Goal: Understand process/instructions

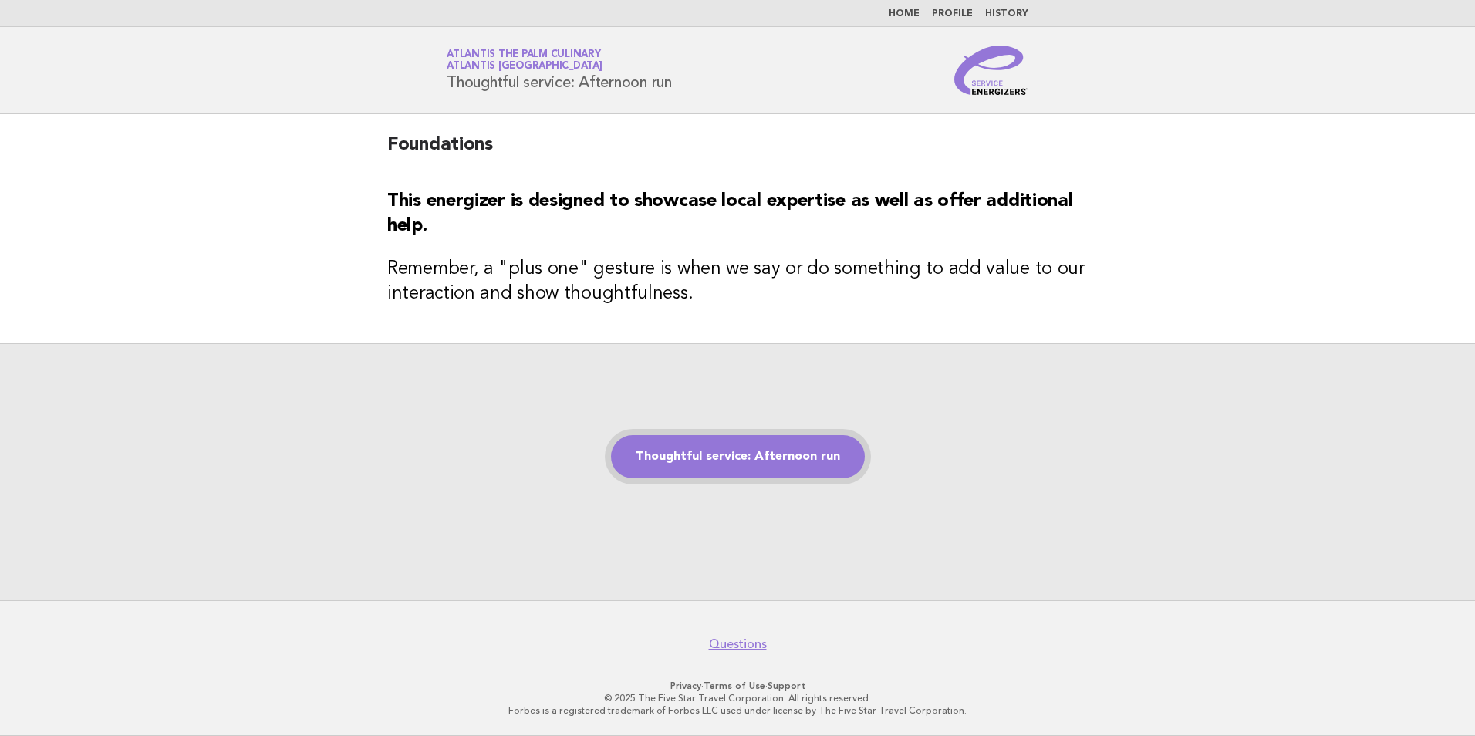
click at [747, 452] on link "Thoughtful service: Afternoon run" at bounding box center [738, 456] width 254 height 43
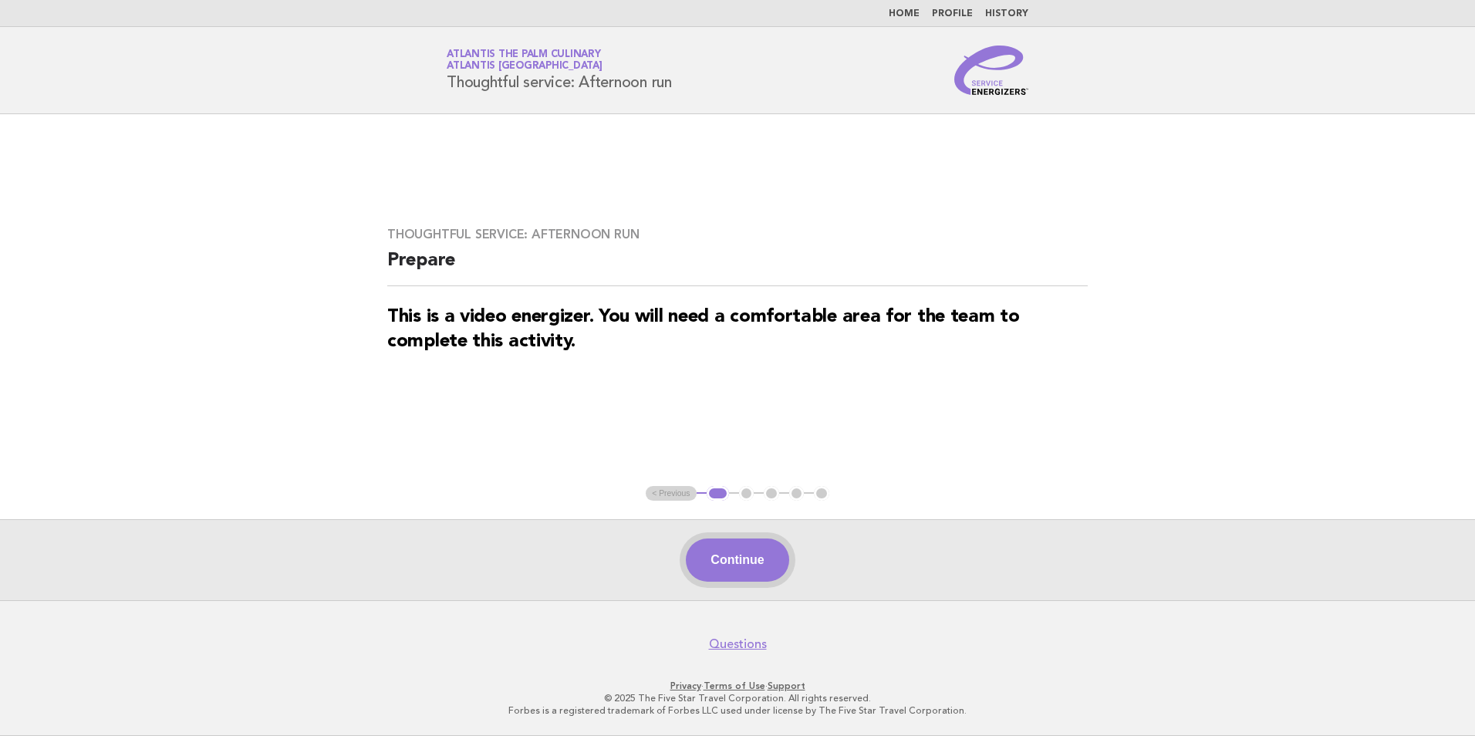
click at [715, 565] on button "Continue" at bounding box center [737, 559] width 103 height 43
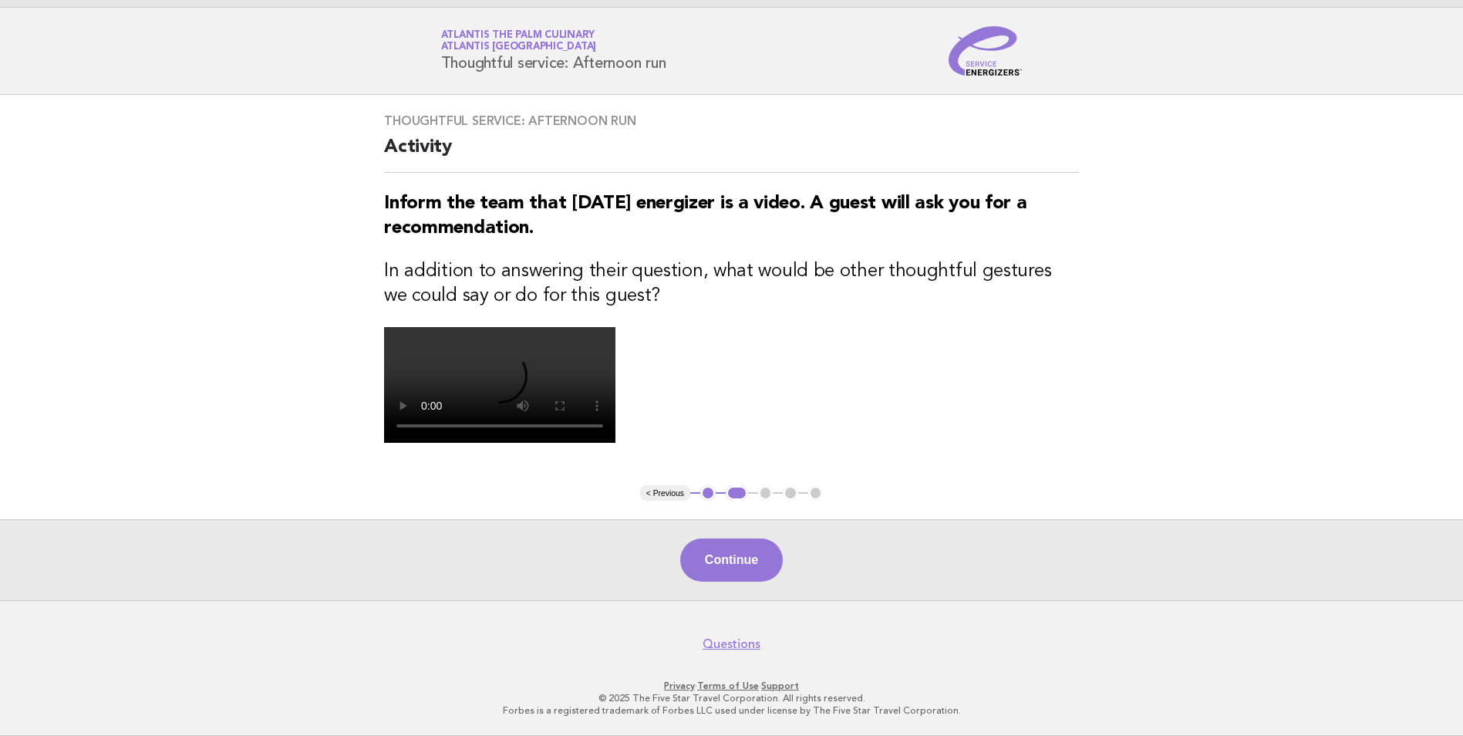
scroll to position [154, 0]
click at [718, 582] on button "Continue" at bounding box center [731, 559] width 103 height 43
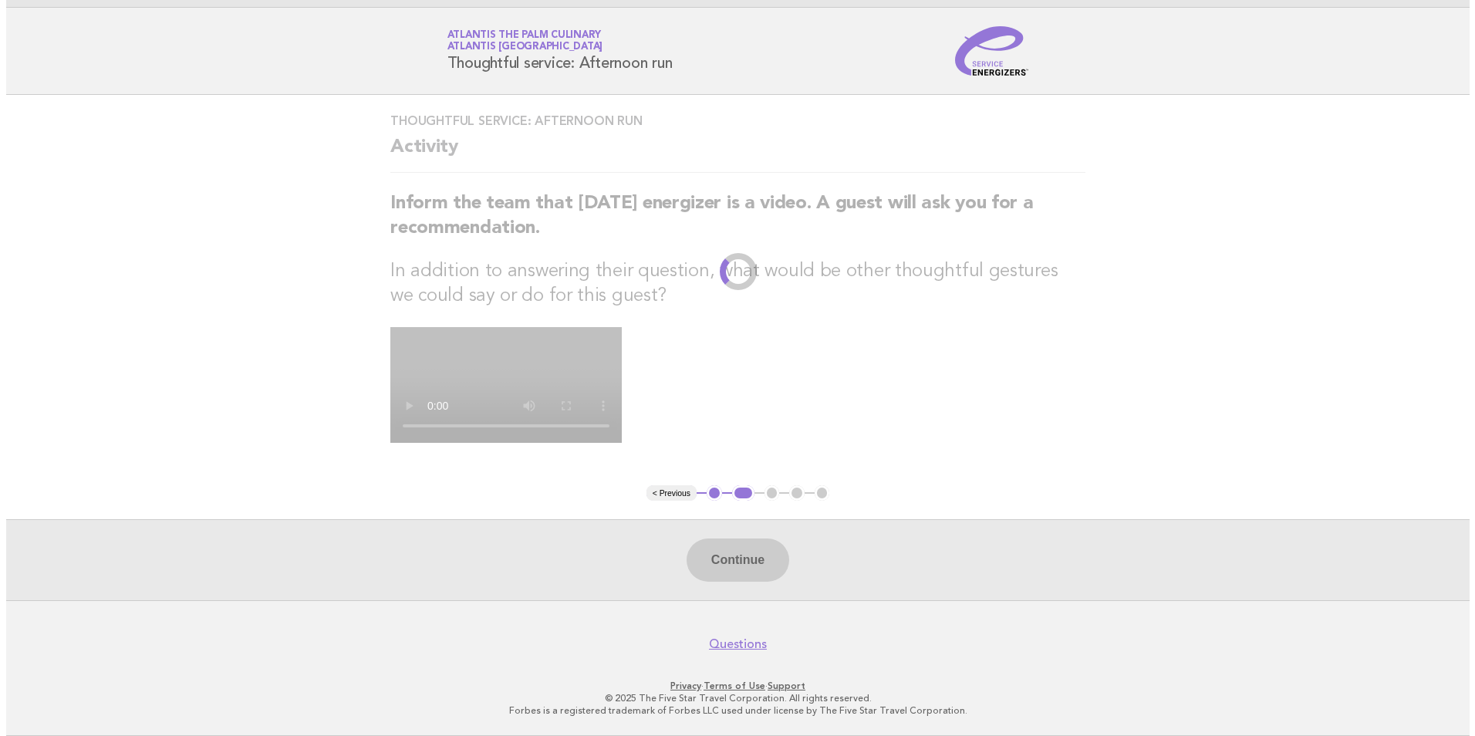
scroll to position [0, 0]
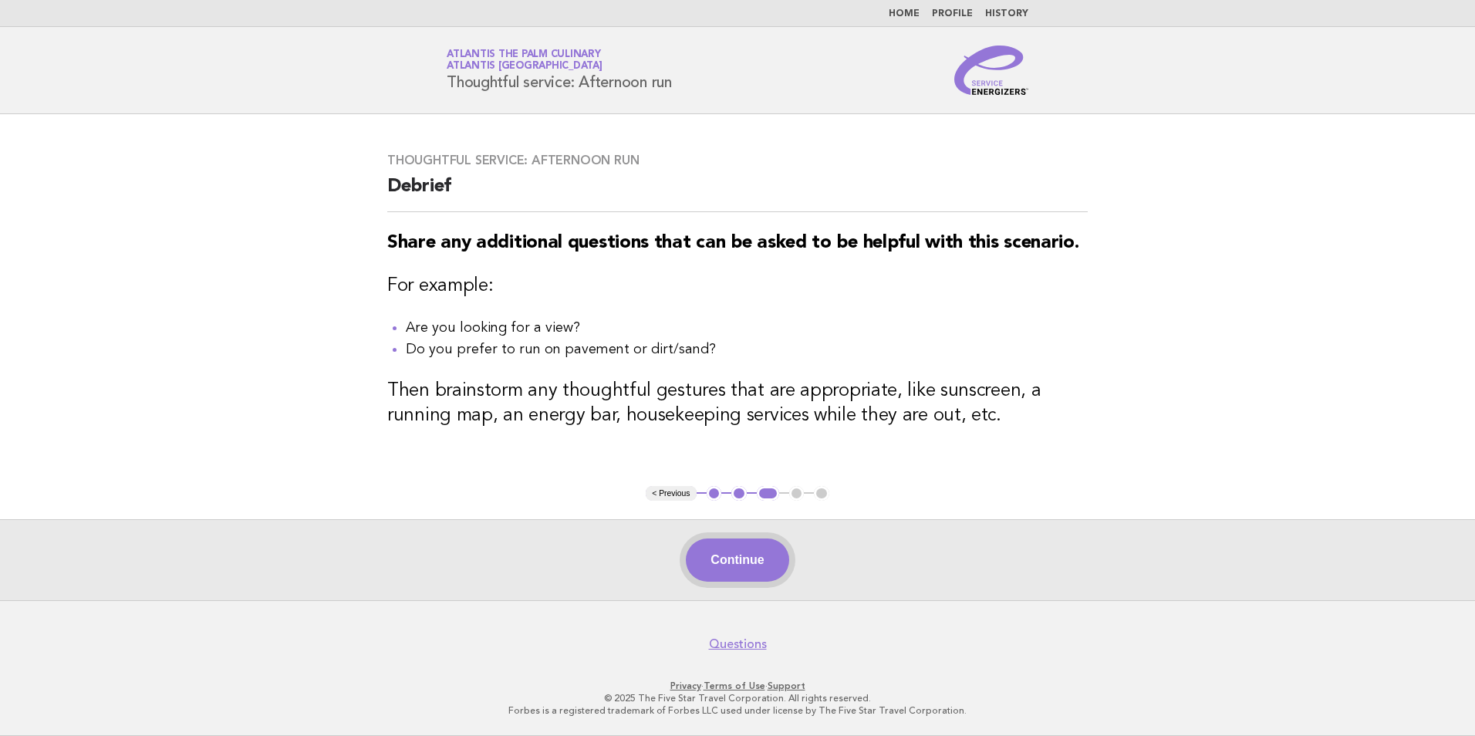
click at [707, 572] on button "Continue" at bounding box center [737, 559] width 103 height 43
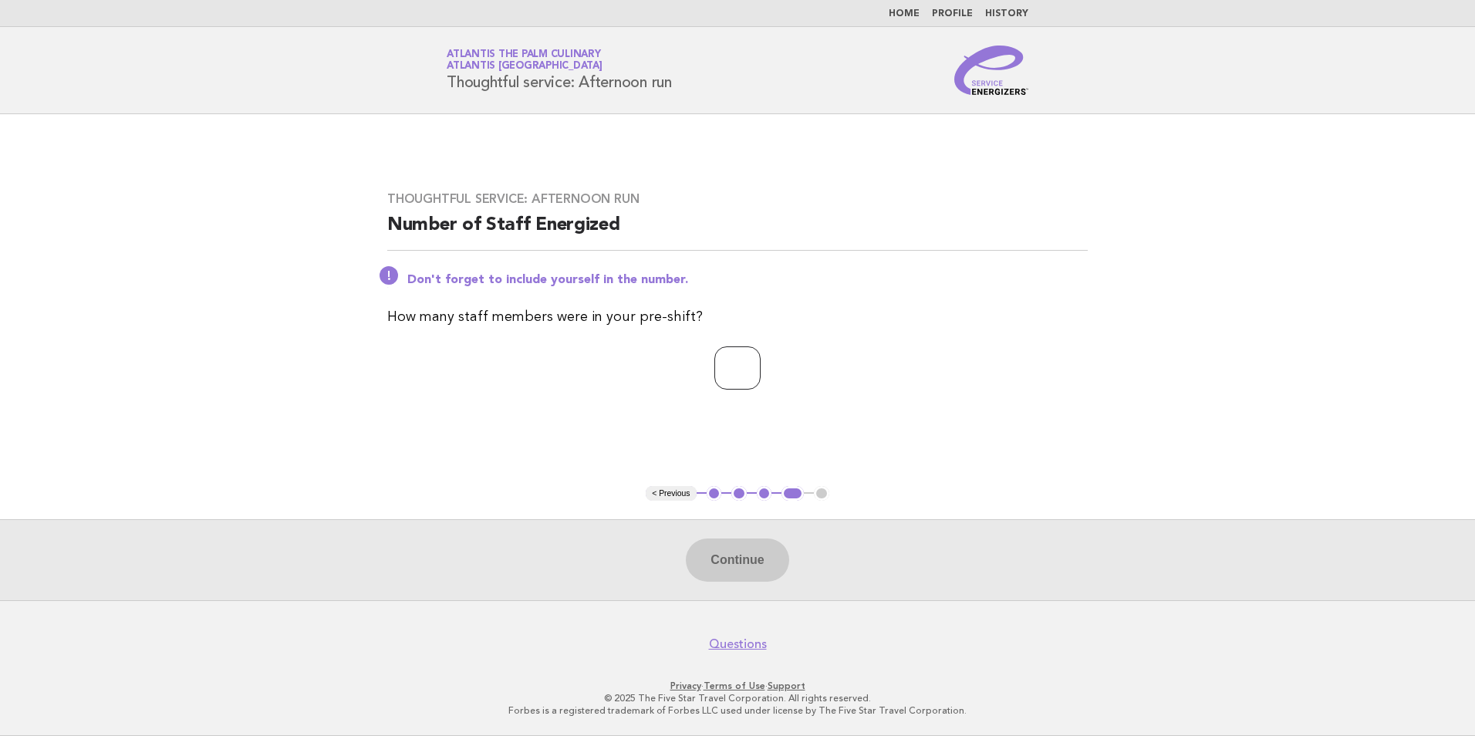
click at [750, 363] on input "number" at bounding box center [737, 367] width 46 height 43
type input "*"
click at [732, 557] on button "Continue" at bounding box center [737, 559] width 103 height 43
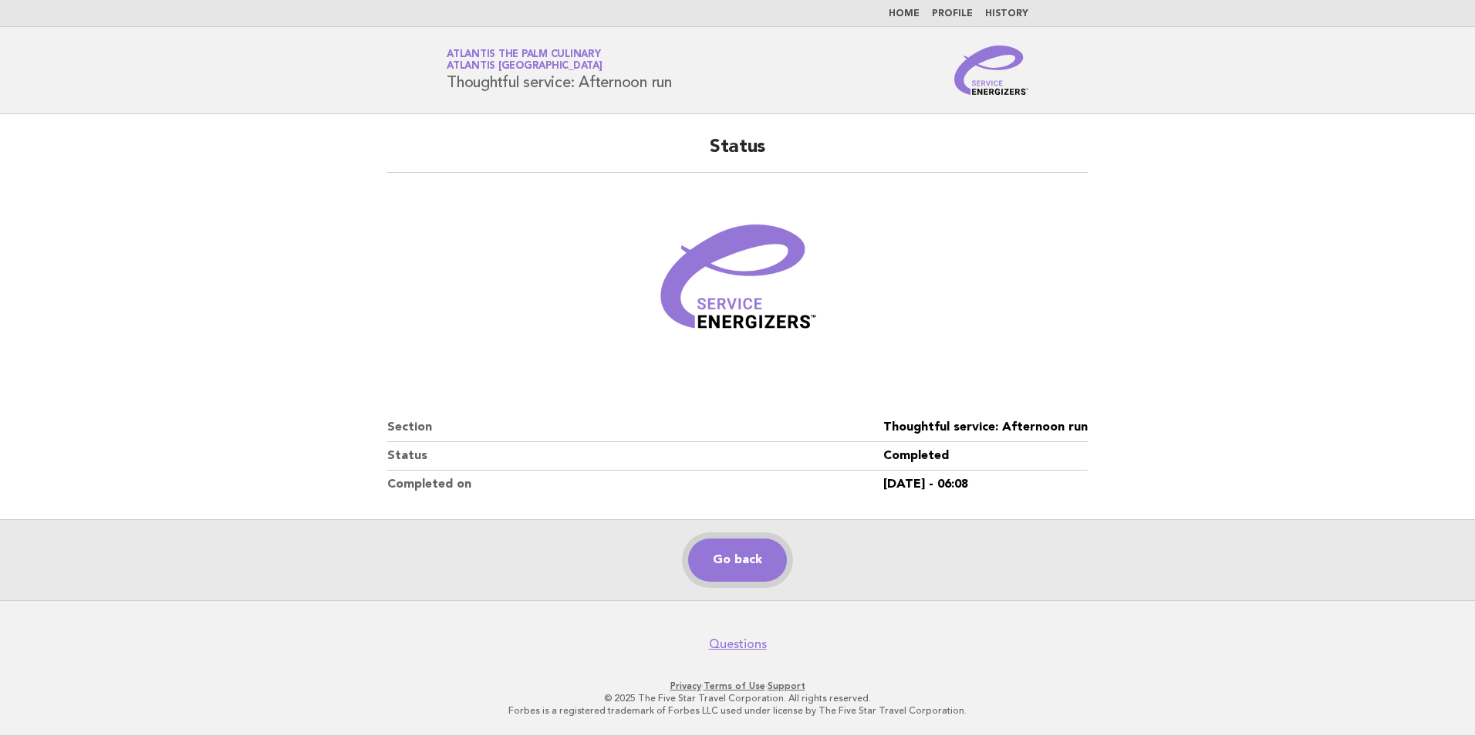
click at [750, 553] on link "Go back" at bounding box center [737, 559] width 99 height 43
